Goal: Information Seeking & Learning: Learn about a topic

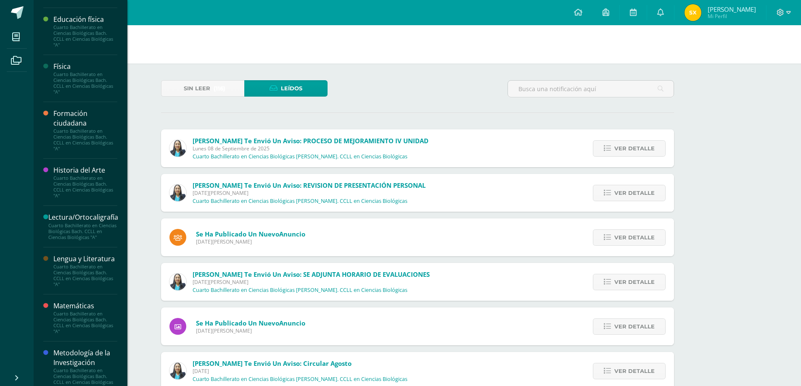
scroll to position [378, 0]
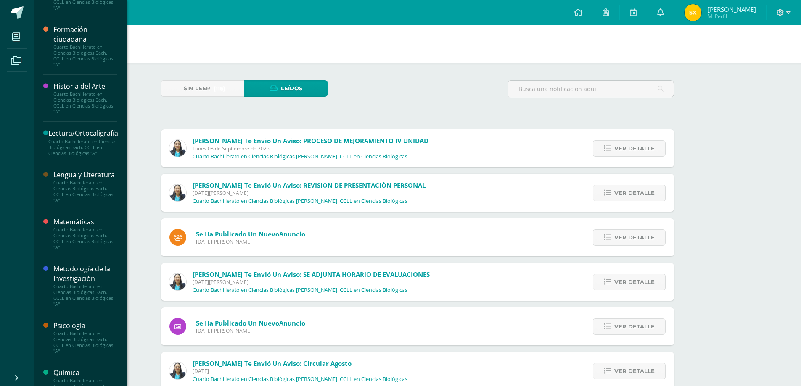
click at [91, 301] on div "Cuarto Bachillerato en Ciencias Biológicas Bach. CCLL en Ciencias Biológicas "A"" at bounding box center [85, 296] width 64 height 24
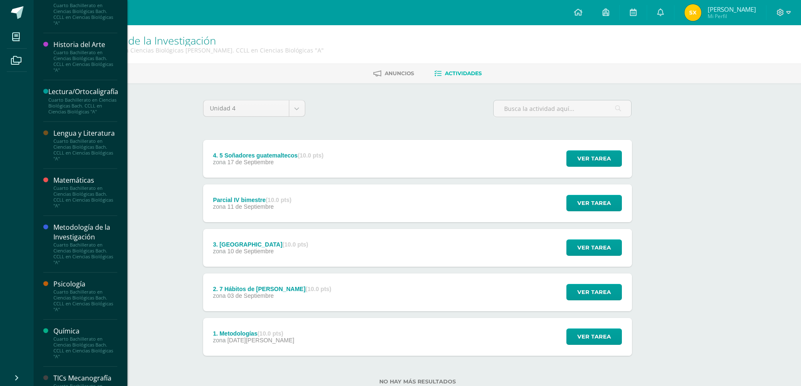
scroll to position [420, 0]
click at [81, 299] on div "Cuarto Bachillerato en Ciencias Biológicas Bach. CCLL en Ciencias Biológicas "A"" at bounding box center [85, 301] width 64 height 24
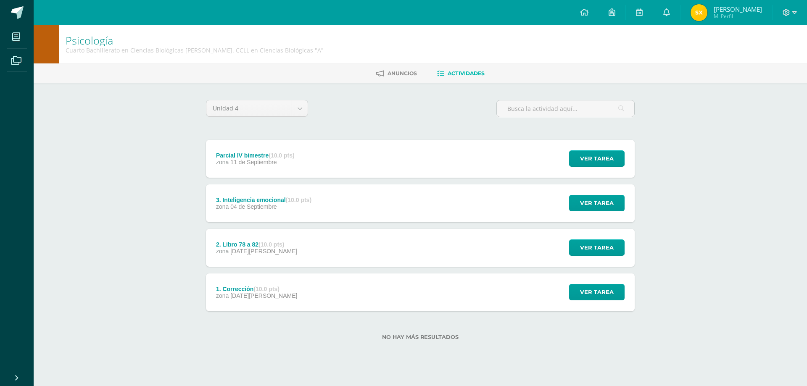
click at [264, 202] on div "3. Inteligencia emocional (10.0 pts)" at bounding box center [263, 200] width 95 height 7
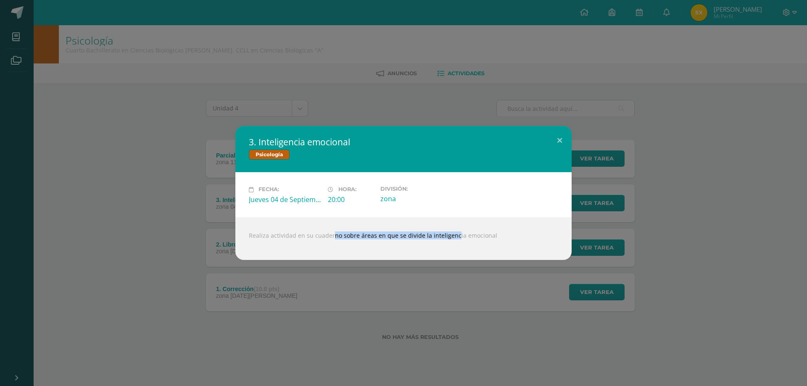
drag, startPoint x: 317, startPoint y: 235, endPoint x: 450, endPoint y: 237, distance: 133.3
click at [450, 237] on div "Realiza actividad en su cuaderno sobre áreas en que se divide la inteligencia e…" at bounding box center [403, 239] width 336 height 42
click at [136, 204] on div "3. Inteligencia emocional Psicología Fecha: Jueves 04 de Septiembre Hora: 20:00…" at bounding box center [403, 193] width 801 height 134
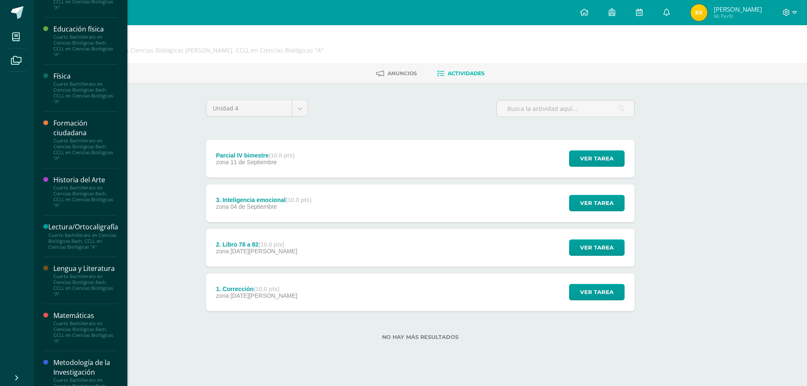
scroll to position [336, 0]
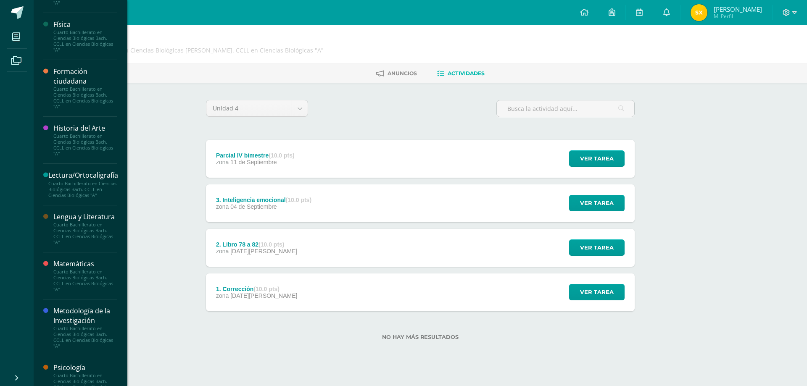
click at [91, 246] on div "Cuarto Bachillerato en Ciencias Biológicas Bach. CCLL en Ciencias Biológicas "A"" at bounding box center [85, 234] width 64 height 24
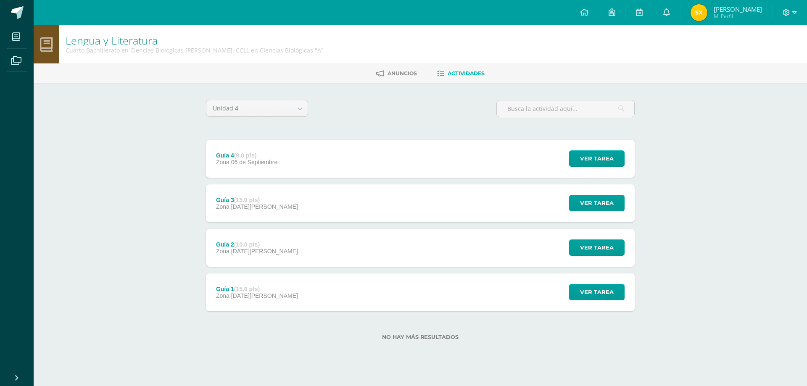
click at [288, 157] on div "Guía 4 (9.0 pts) Zona [DATE]" at bounding box center [247, 159] width 82 height 38
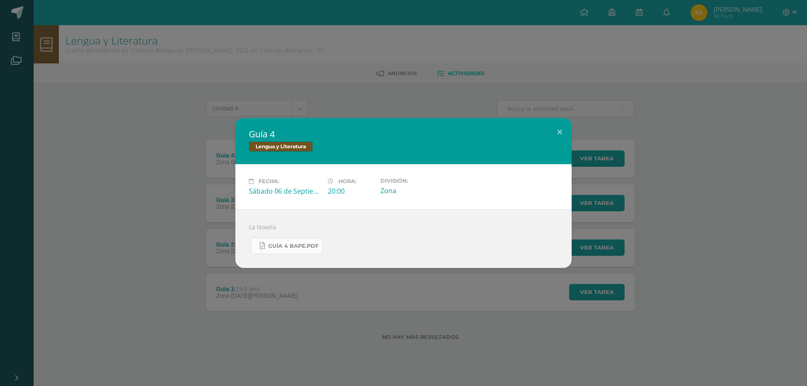
click at [299, 253] on link "Guía 4 BAPE.pdf" at bounding box center [287, 246] width 72 height 16
click at [39, 31] on div "Guía 4 Lengua y Literatura Fecha: [DATE] Hora: 20:00 División: Zona" at bounding box center [403, 193] width 807 height 386
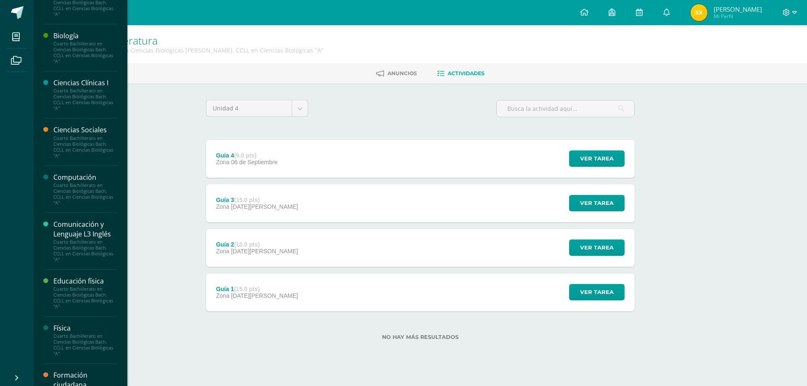
scroll to position [126, 0]
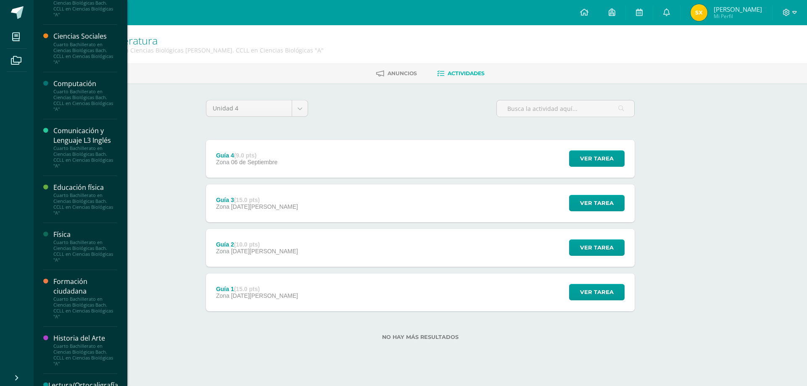
click at [82, 148] on div "Cuarto Bachillerato en Ciencias Biológicas Bach. CCLL en Ciencias Biológicas "A"" at bounding box center [85, 157] width 64 height 24
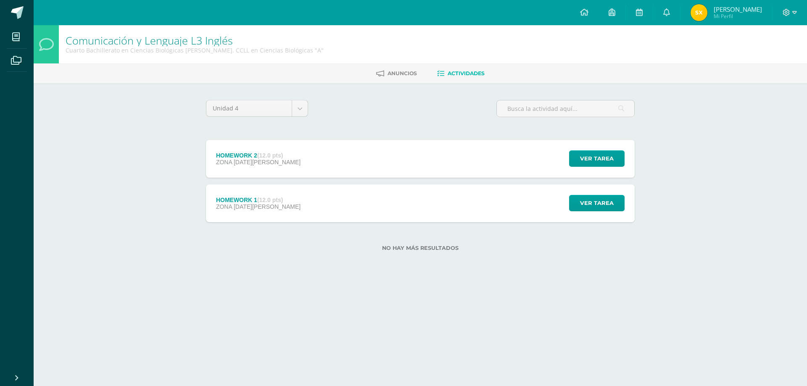
click at [293, 162] on div "HOMEWORK 2 (12.0 pts) ZONA 29 de Agosto" at bounding box center [258, 159] width 105 height 38
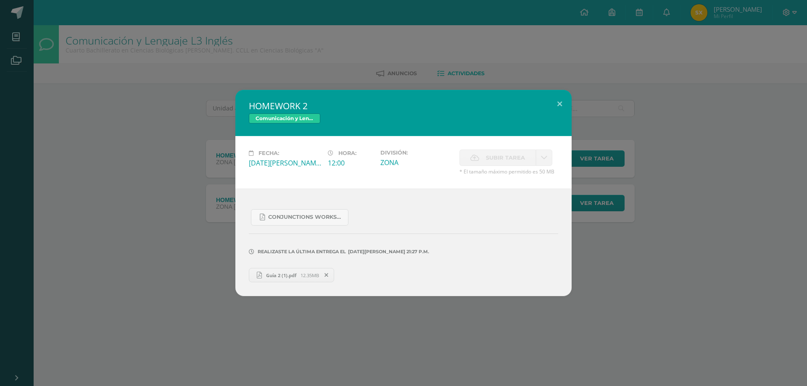
drag, startPoint x: 210, startPoint y: 173, endPoint x: 175, endPoint y: 139, distance: 48.8
click at [209, 173] on div "HOMEWORK 2 Comunicación y Lenguaje L3 Inglés Fecha: Viernes 29 de Agosto Hora: …" at bounding box center [403, 193] width 801 height 206
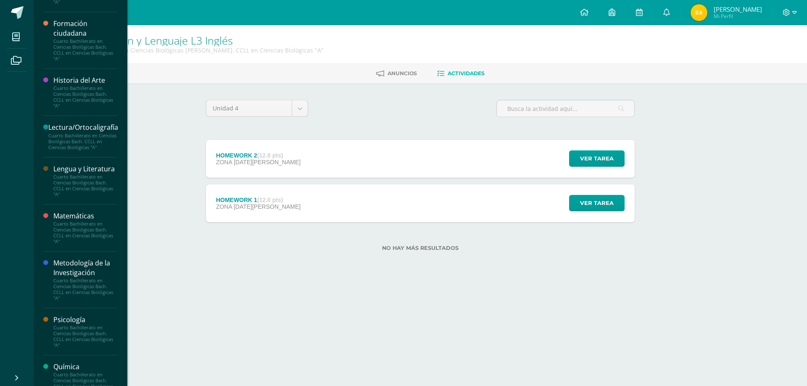
scroll to position [457, 0]
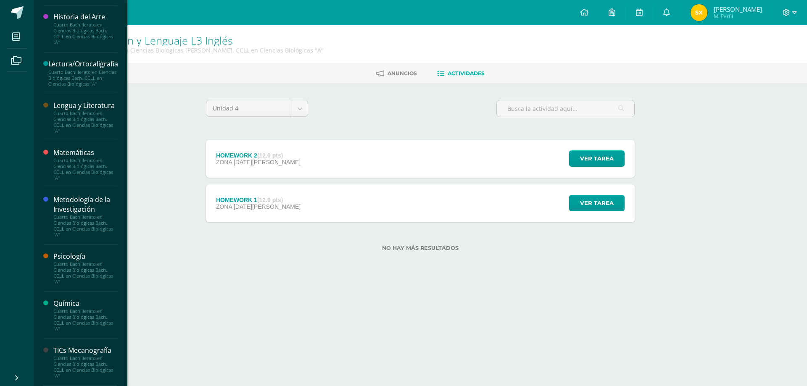
click at [90, 163] on div "Cuarto Bachillerato en Ciencias Biológicas Bach. CCLL en Ciencias Biológicas "A"" at bounding box center [85, 170] width 64 height 24
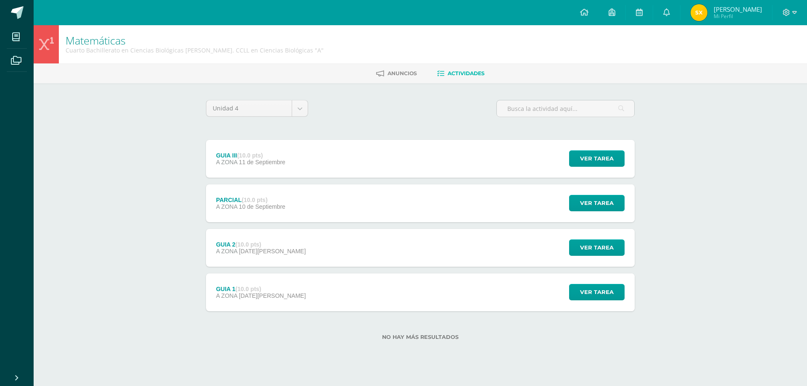
click at [283, 160] on span "11 de Septiembre" at bounding box center [262, 162] width 47 height 7
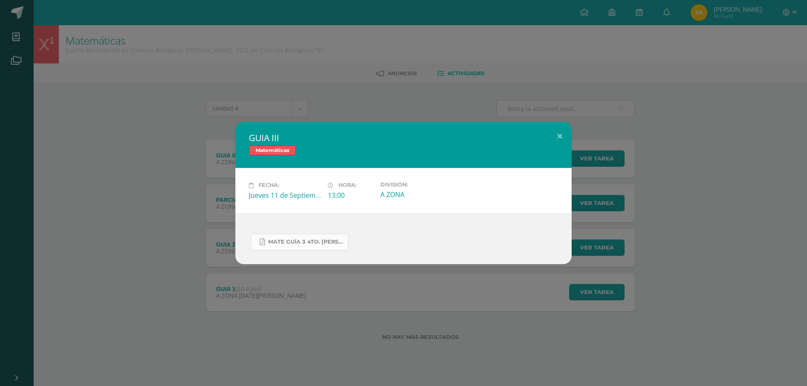
click at [321, 239] on span "MATE GUÍA 3 4TO. BACH.docx.pdf" at bounding box center [306, 242] width 76 height 7
